Goal: Task Accomplishment & Management: Complete application form

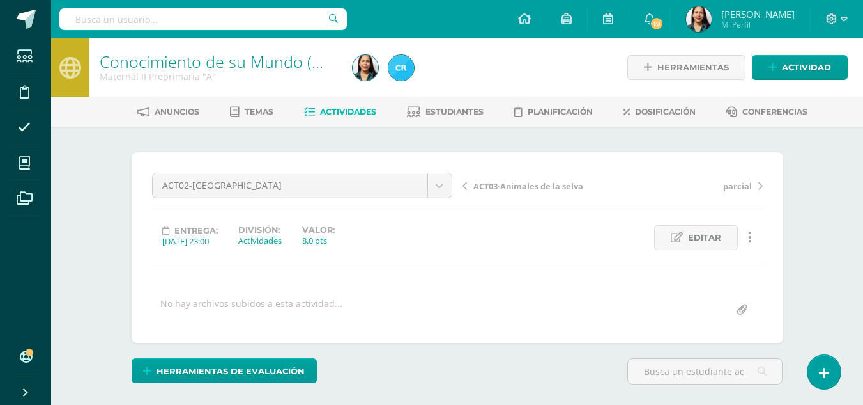
click at [354, 107] on span "Actividades" at bounding box center [348, 112] width 56 height 10
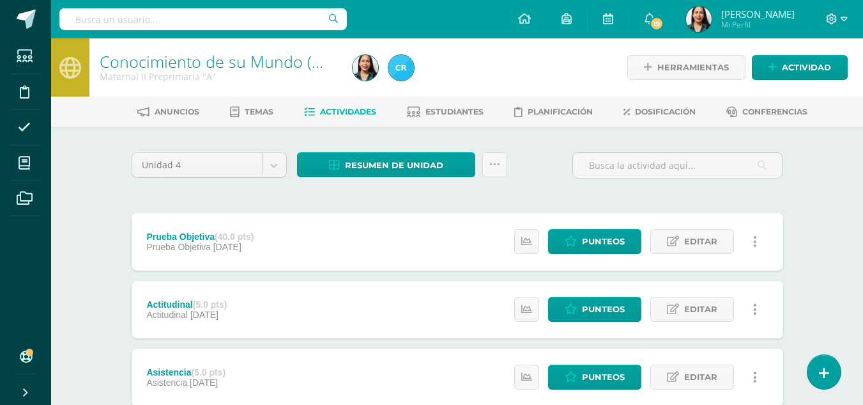
click at [447, 289] on div "Actitudinal (5.0 pts) Actitudinal 29 de Octubre Estatus de Actividad: 19 Estudi…" at bounding box center [458, 310] width 652 height 58
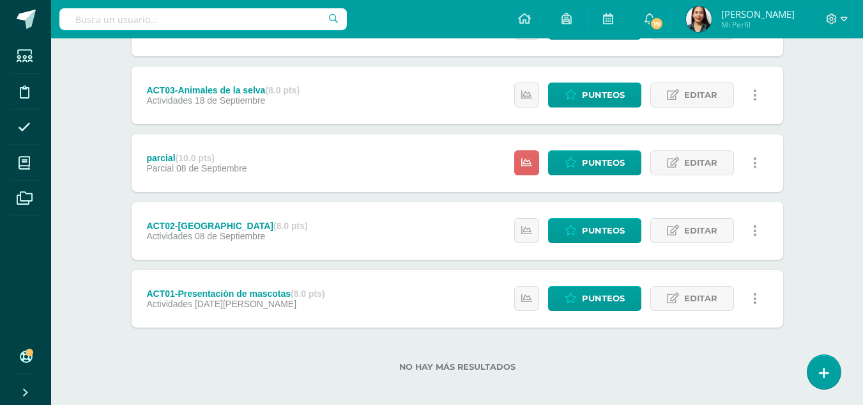
scroll to position [519, 0]
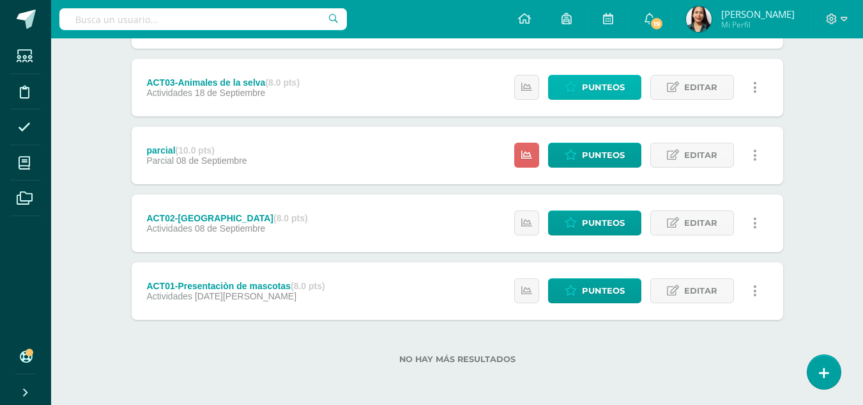
click at [610, 82] on span "Punteos" at bounding box center [603, 87] width 43 height 24
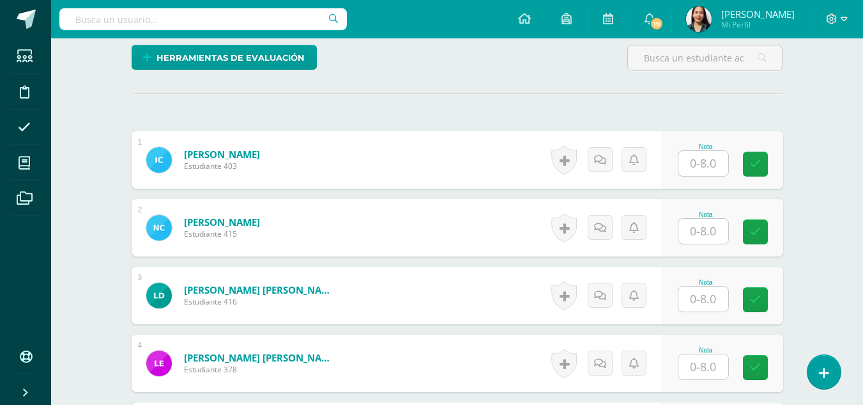
scroll to position [323, 0]
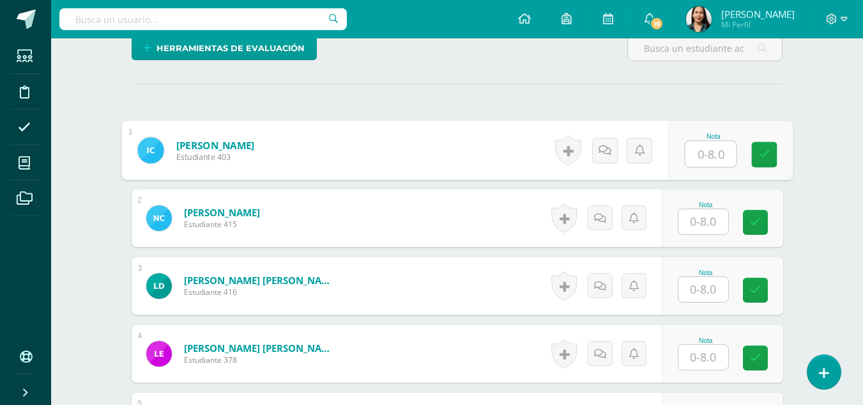
click at [703, 157] on input "text" at bounding box center [710, 154] width 51 height 26
type input "8"
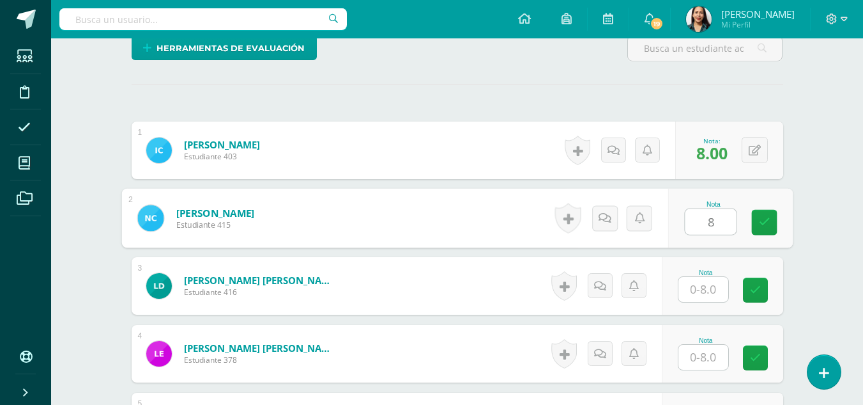
type input "8"
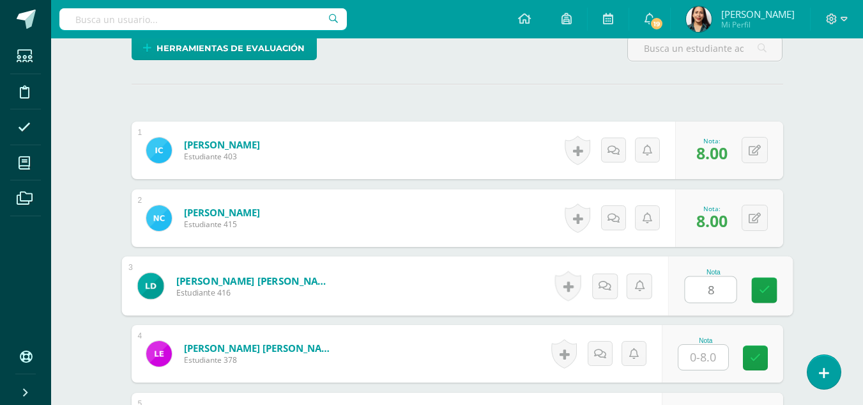
type input "8"
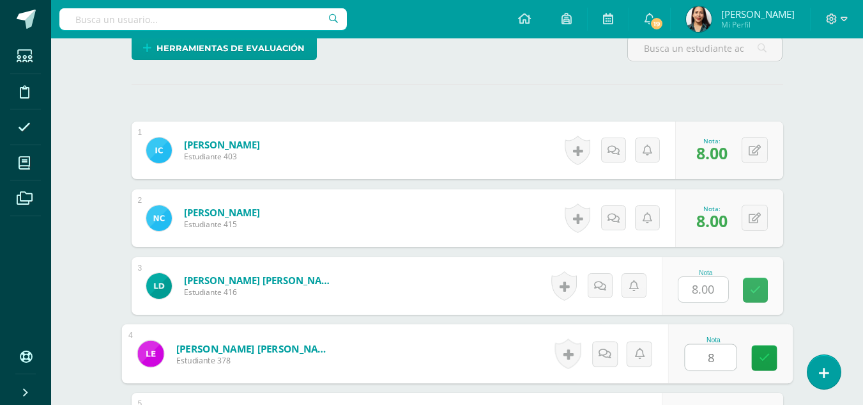
type input "8"
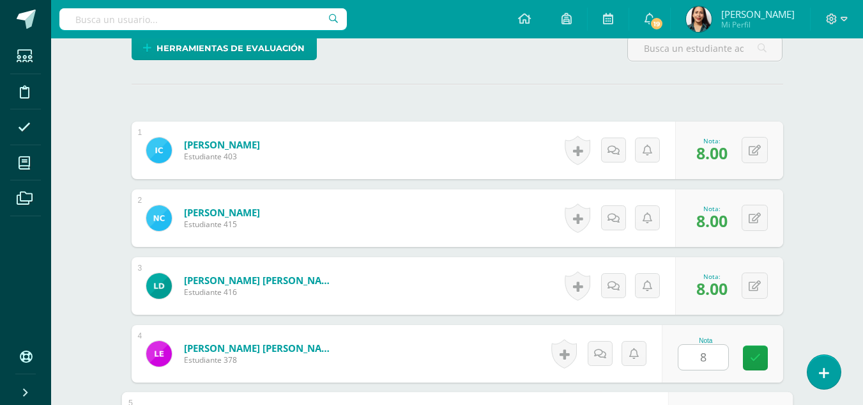
scroll to position [545, 0]
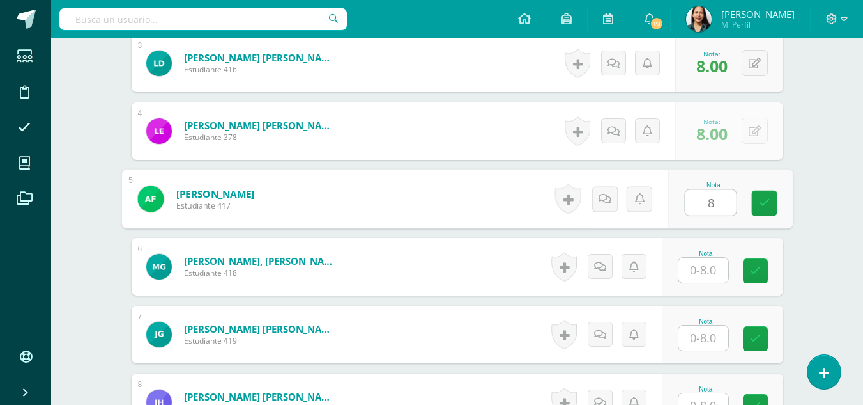
type input "8"
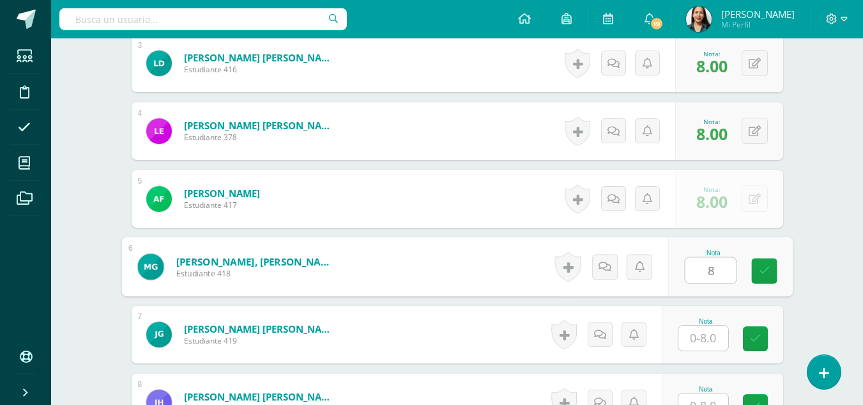
type input "8"
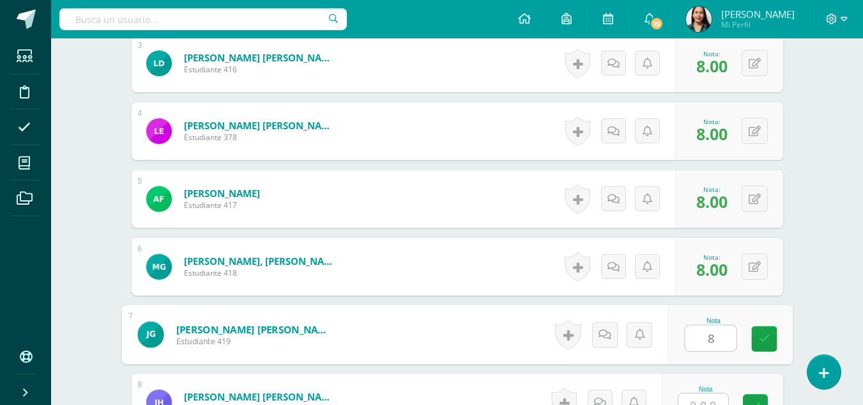
type input "8"
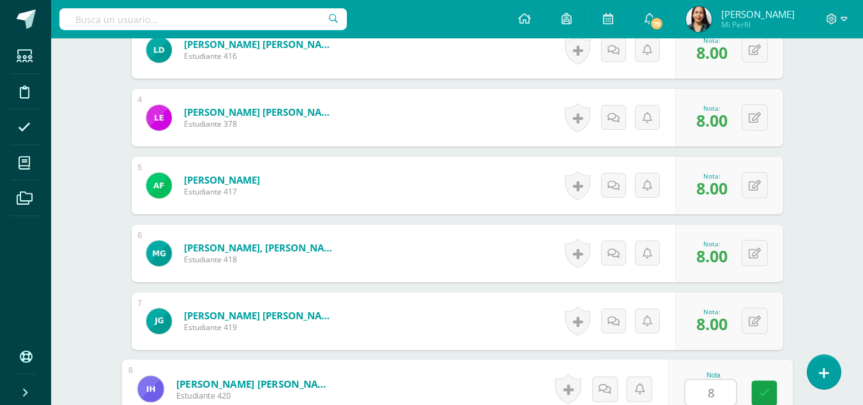
type input "8"
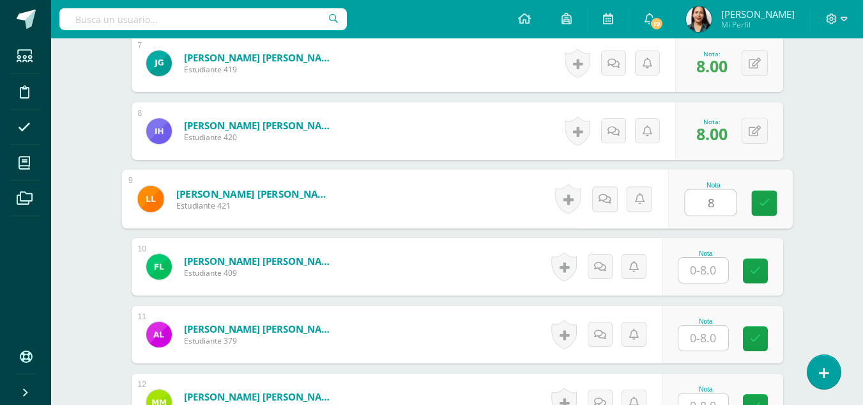
type input "8"
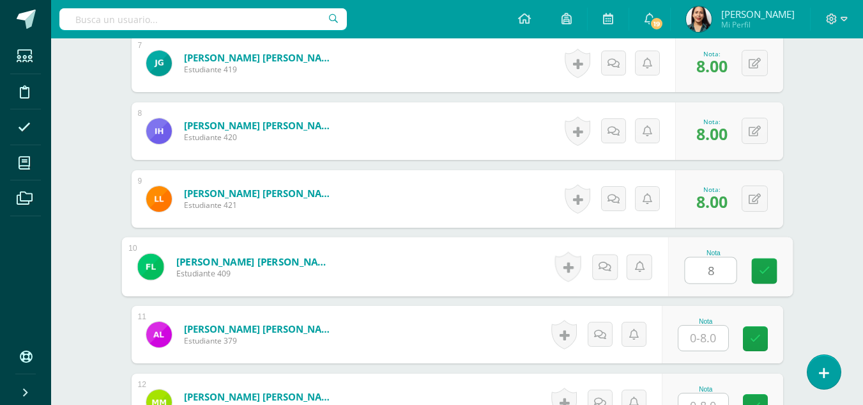
type input "8"
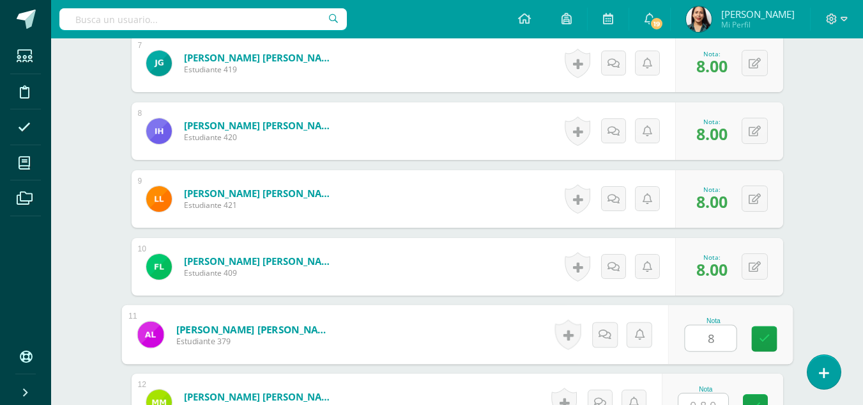
type input "8"
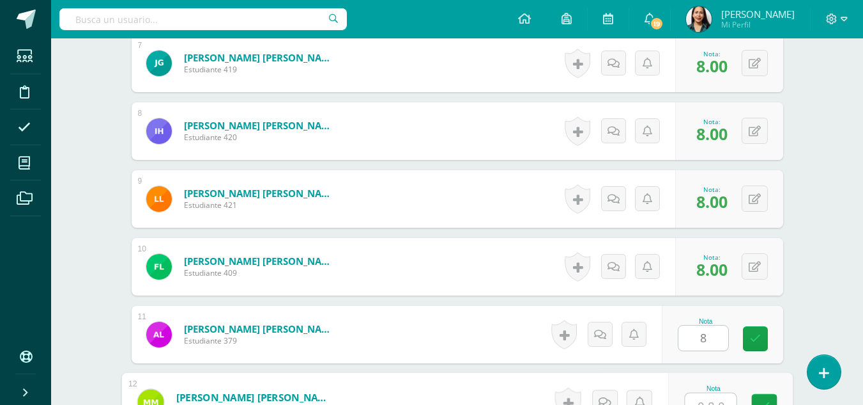
scroll to position [830, 0]
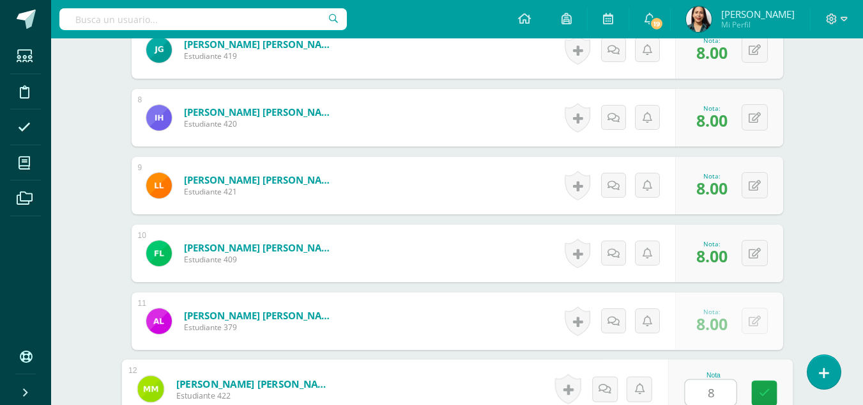
type input "8"
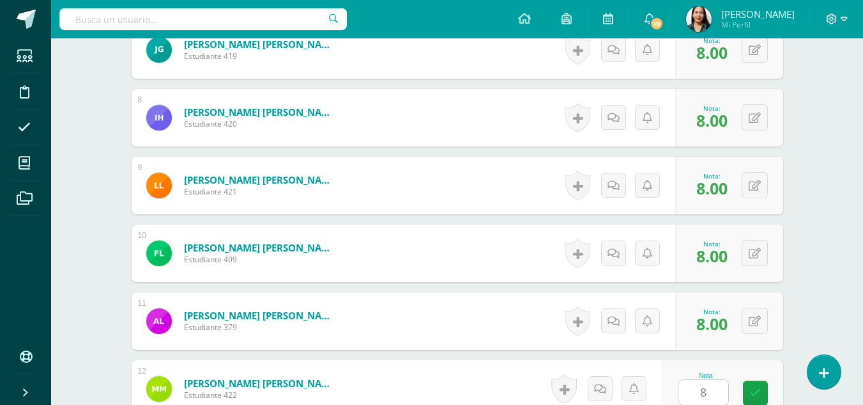
scroll to position [1087, 0]
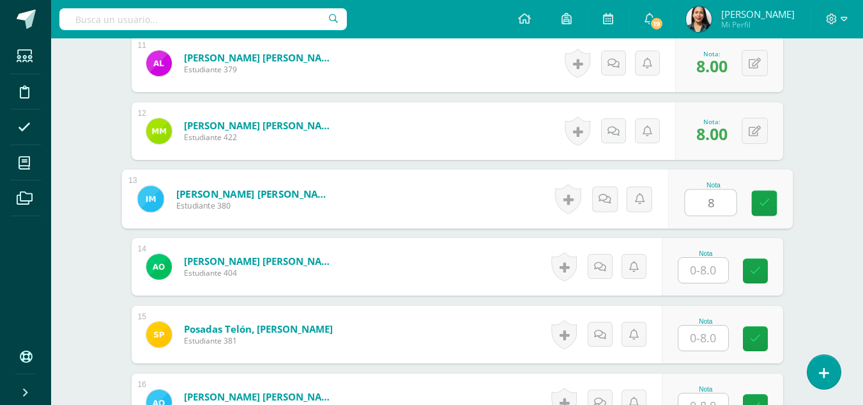
type input "8"
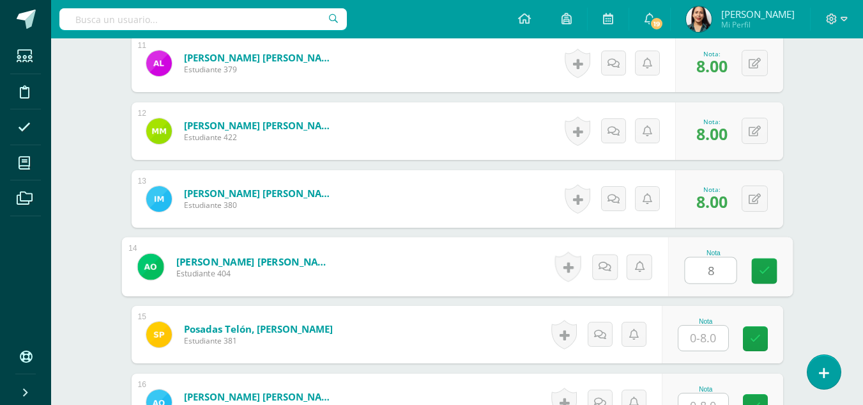
type input "8"
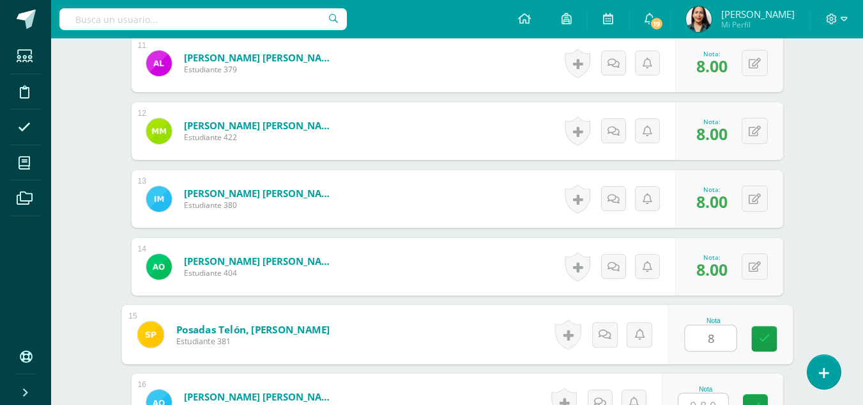
type input "8"
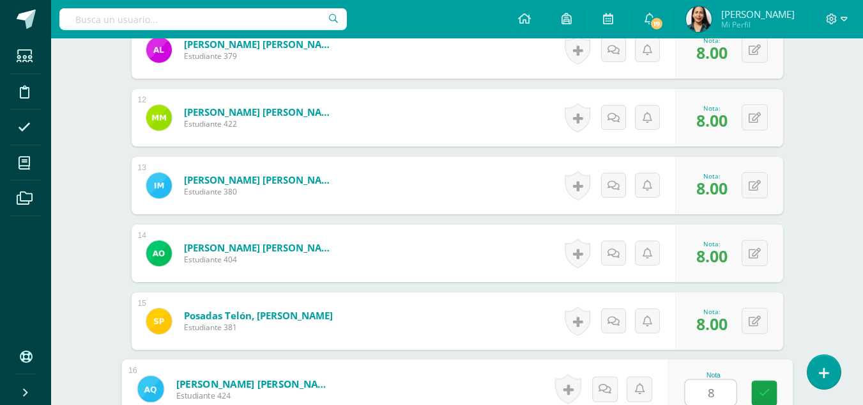
type input "8"
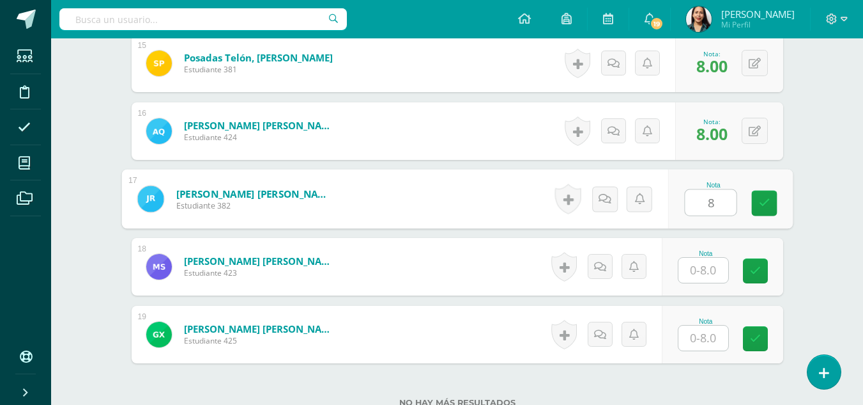
type input "8"
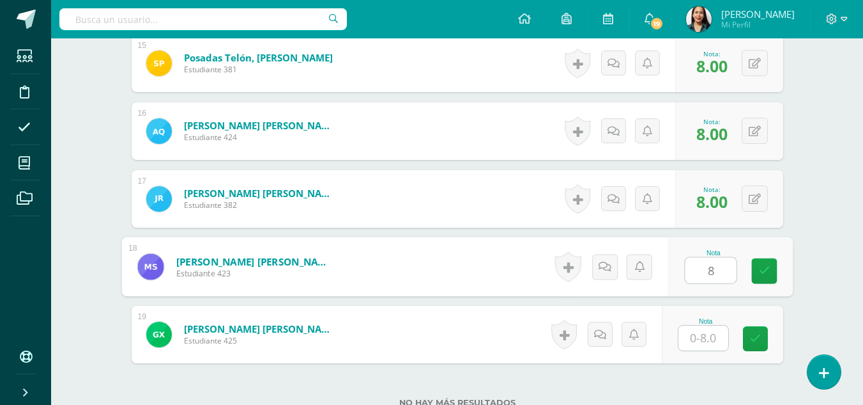
type input "8"
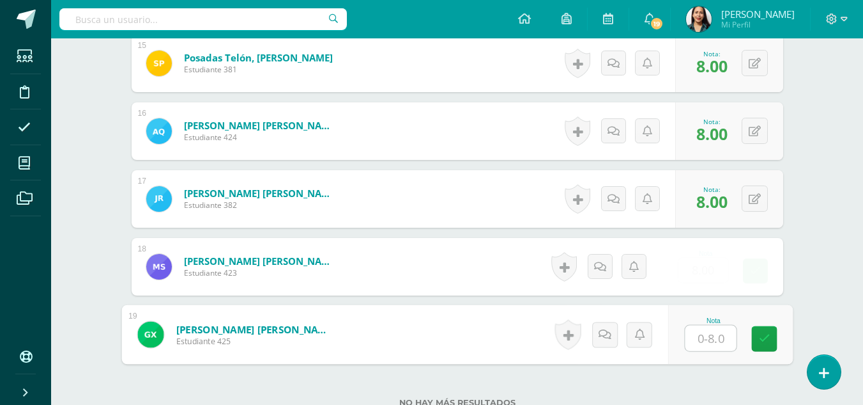
type input "8"
